Goal: Transaction & Acquisition: Purchase product/service

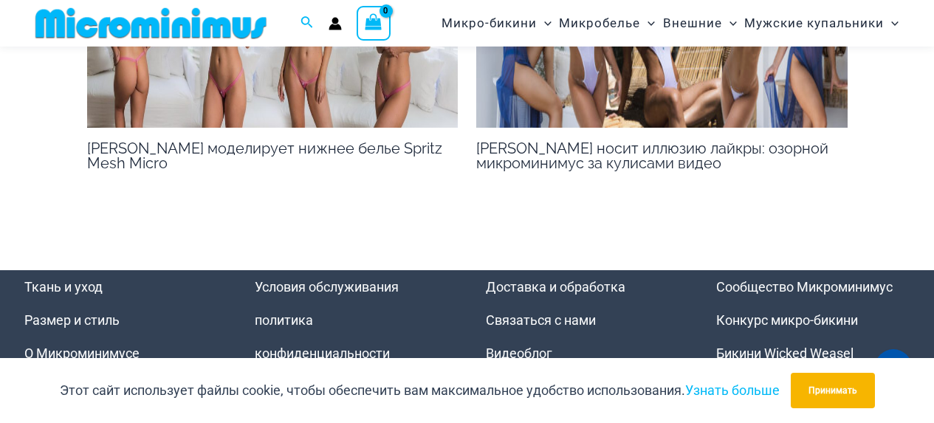
scroll to position [2497, 0]
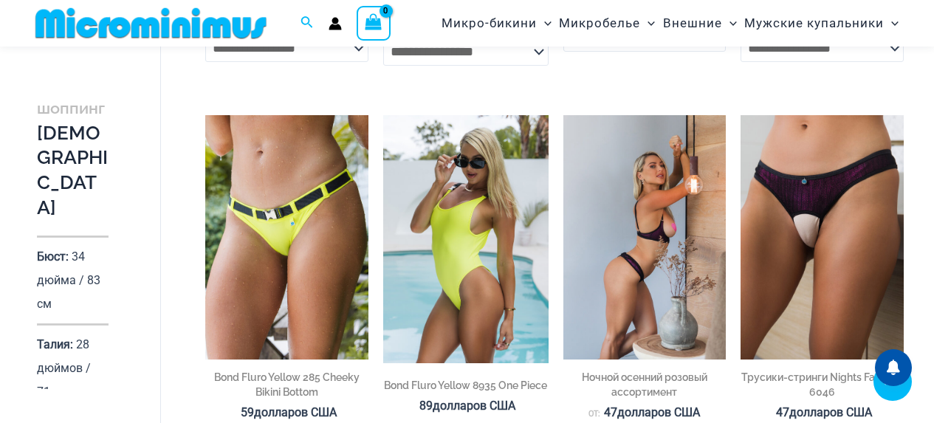
scroll to position [1758, 0]
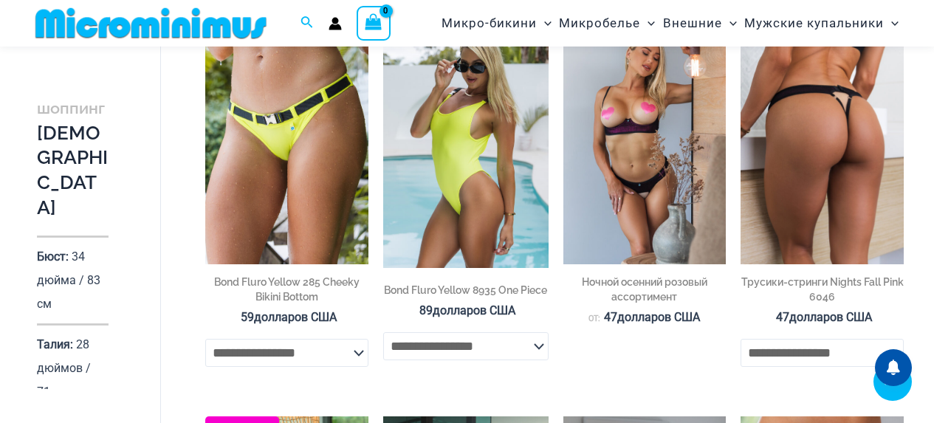
click at [765, 191] on img at bounding box center [821, 142] width 163 height 244
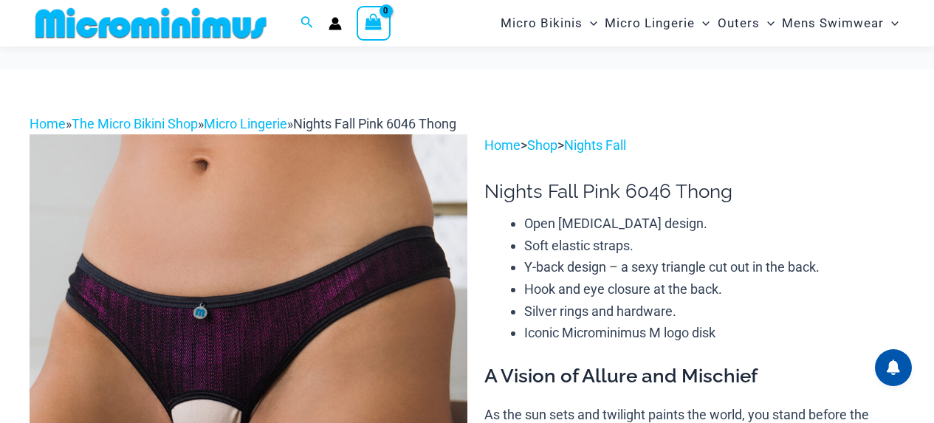
scroll to position [134, 0]
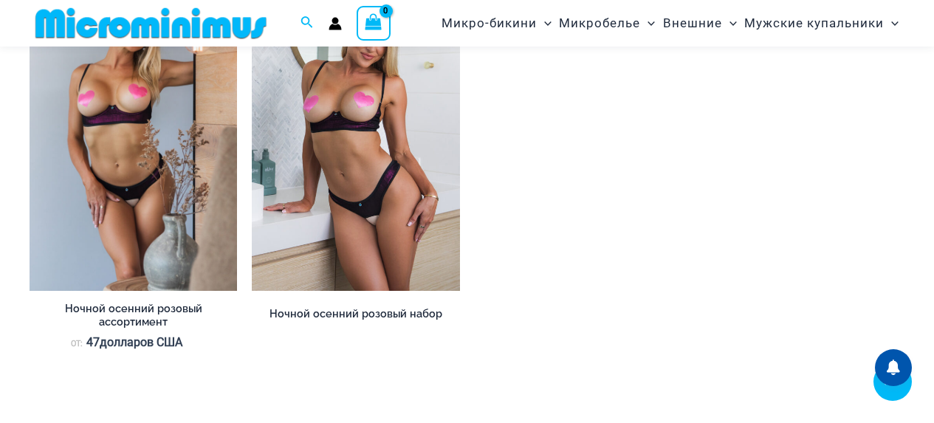
scroll to position [719, 0]
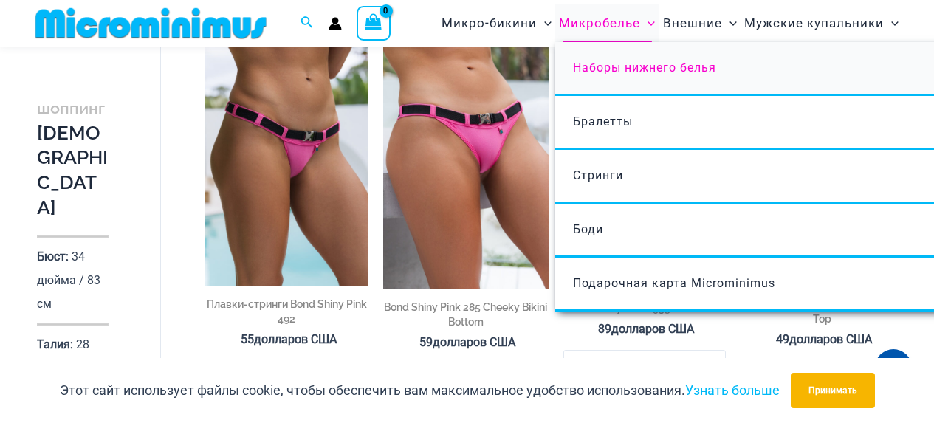
scroll to position [1165, 0]
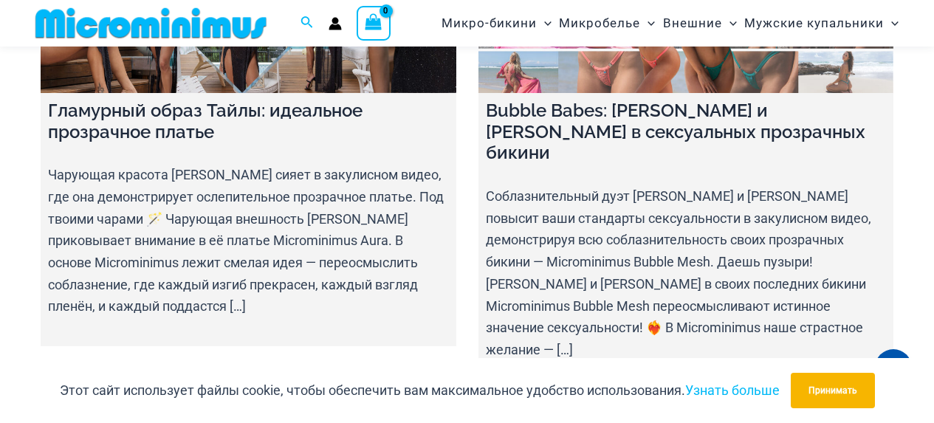
scroll to position [8104, 0]
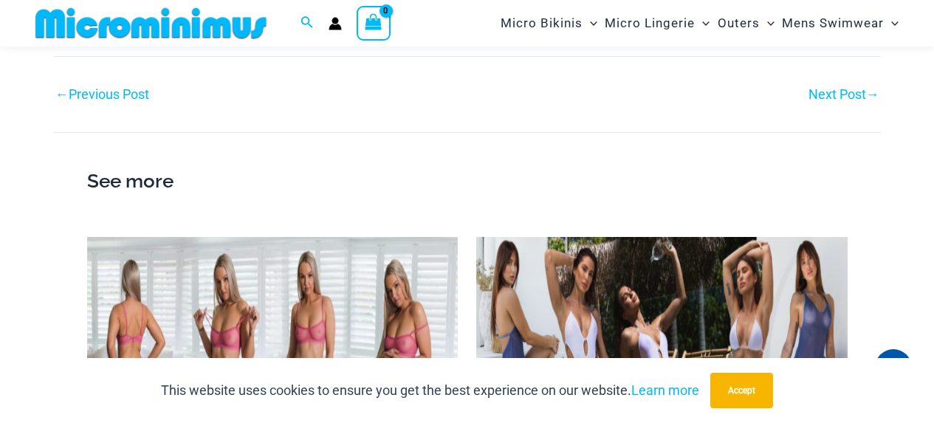
scroll to position [1759, 0]
